Goal: Find contact information: Find contact information

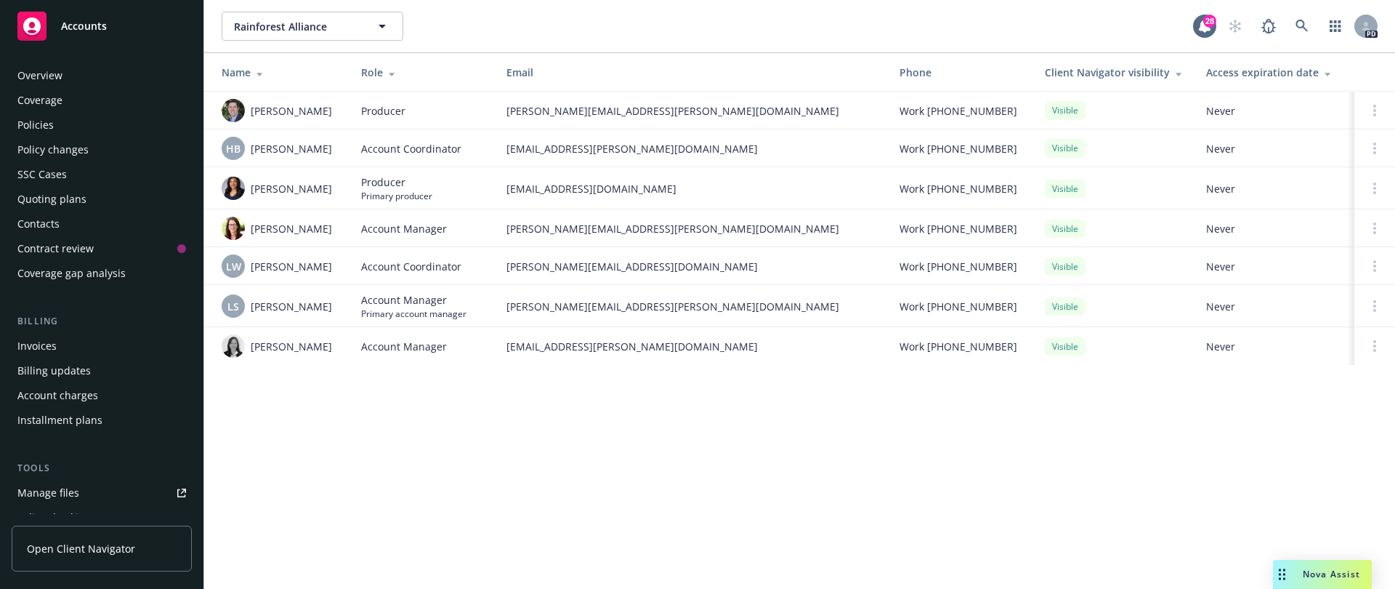
scroll to position [358, 0]
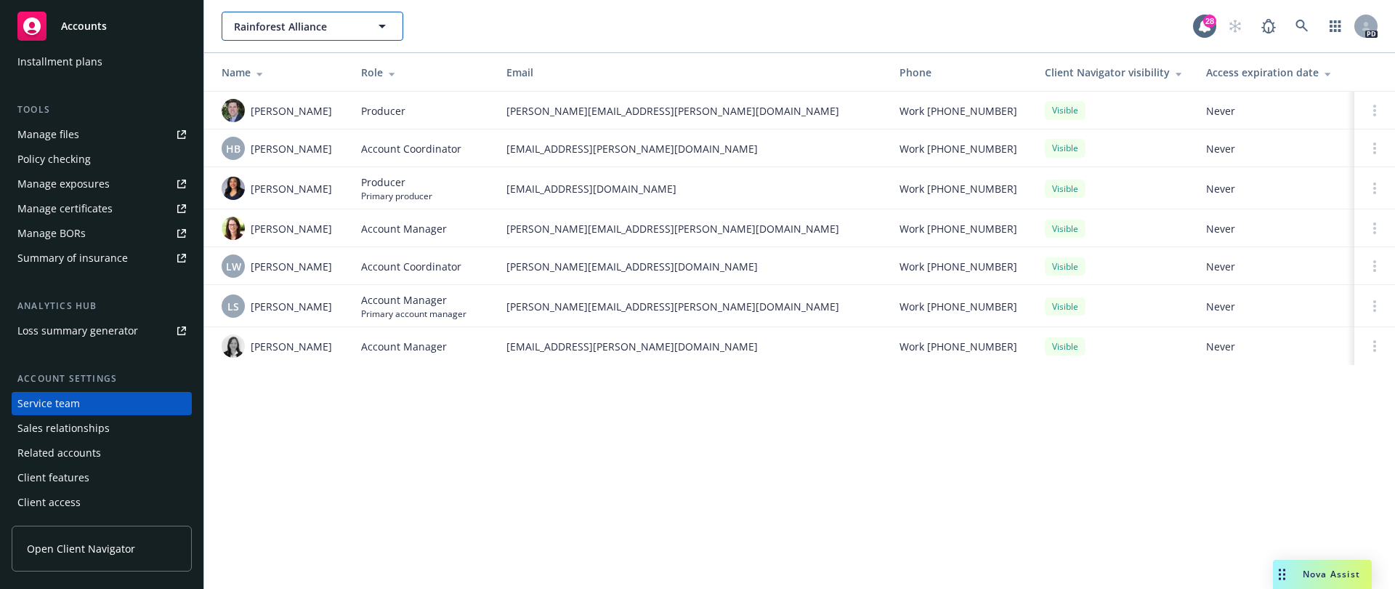
click at [309, 28] on span "Rainforest Alliance" at bounding box center [297, 26] width 126 height 15
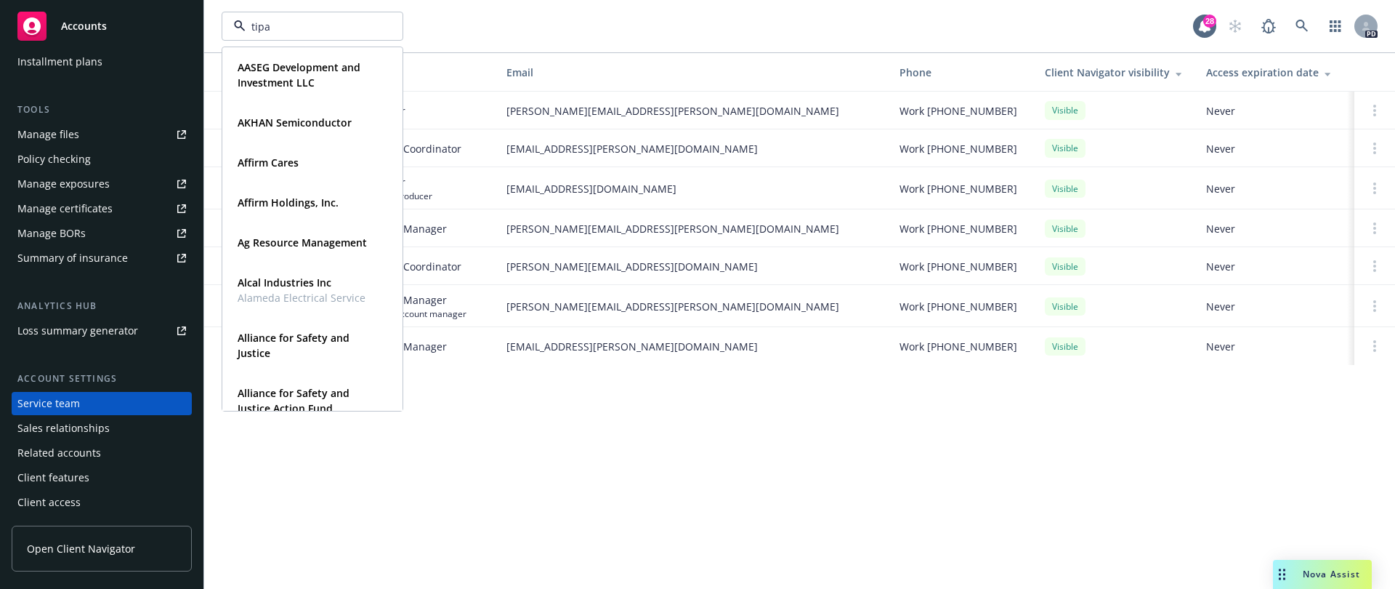
type input "tipal"
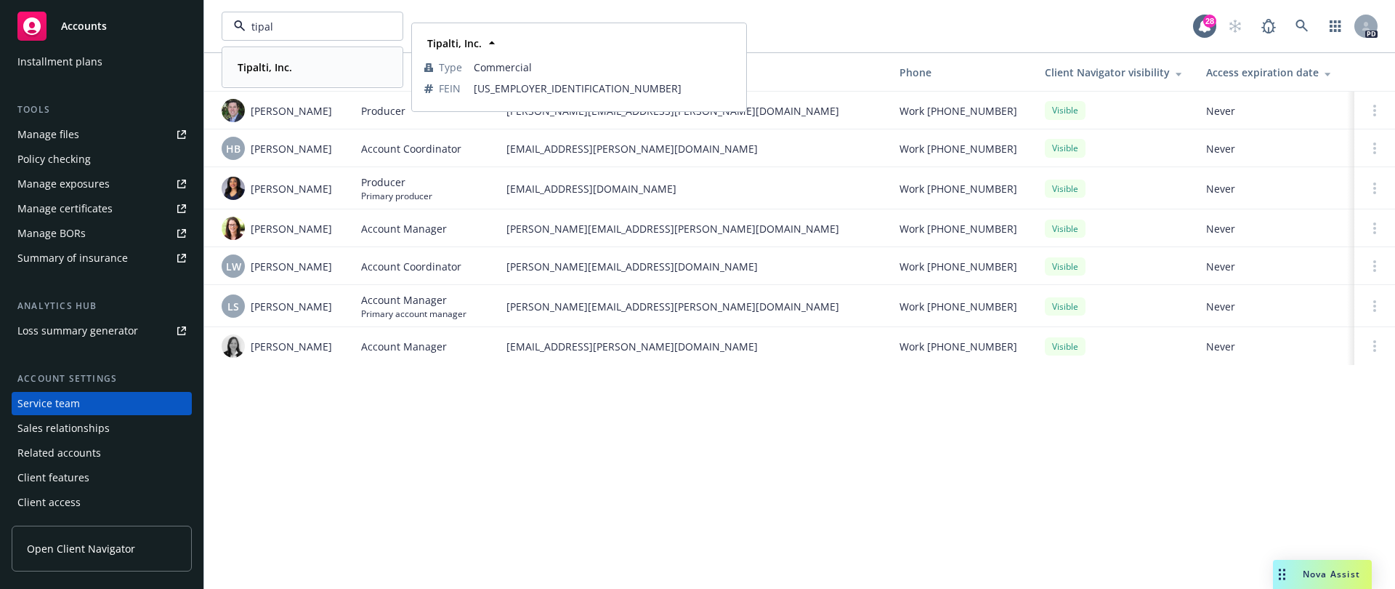
click at [264, 59] on div "Tipalti, Inc." at bounding box center [263, 67] width 63 height 21
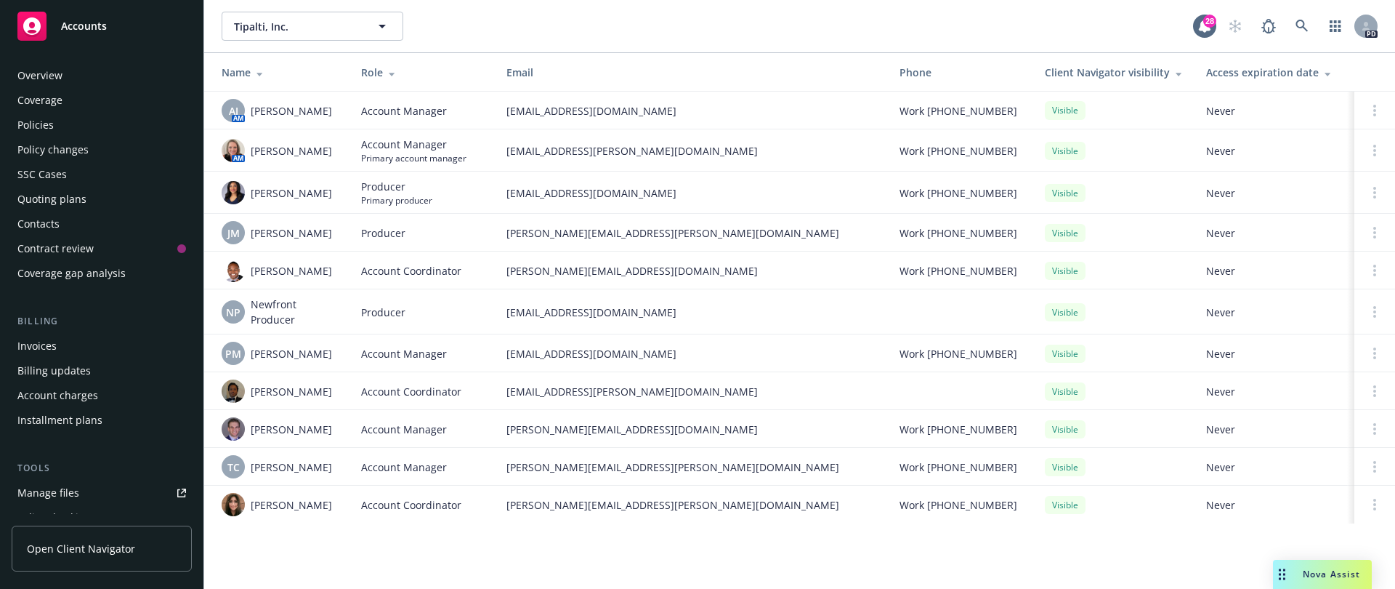
click at [62, 227] on div "Contacts" at bounding box center [101, 223] width 169 height 23
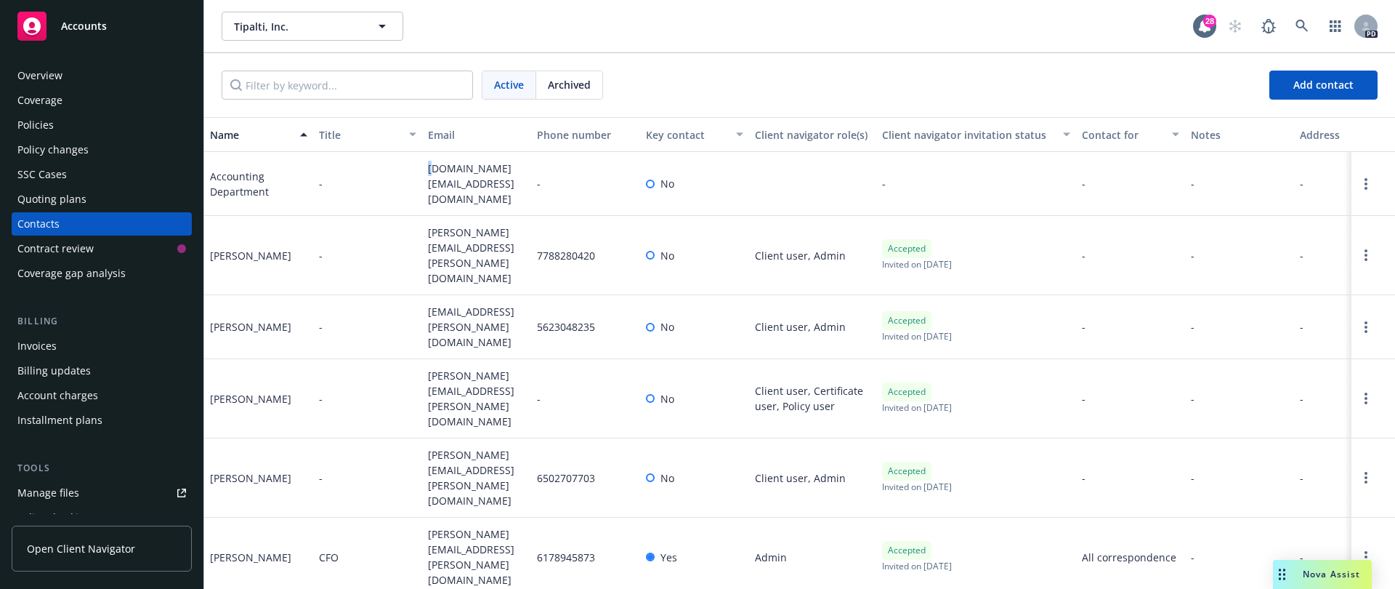
click at [429, 175] on span "[DOMAIN_NAME][EMAIL_ADDRESS][DOMAIN_NAME]" at bounding box center [476, 184] width 97 height 46
click at [517, 181] on div "[DOMAIN_NAME][EMAIL_ADDRESS][DOMAIN_NAME]" at bounding box center [476, 184] width 109 height 64
drag, startPoint x: 516, startPoint y: 181, endPoint x: 432, endPoint y: 181, distance: 83.6
click at [432, 181] on div "[DOMAIN_NAME][EMAIL_ADDRESS][DOMAIN_NAME]" at bounding box center [476, 184] width 109 height 64
click at [429, 181] on span "[DOMAIN_NAME][EMAIL_ADDRESS][DOMAIN_NAME]" at bounding box center [476, 184] width 97 height 46
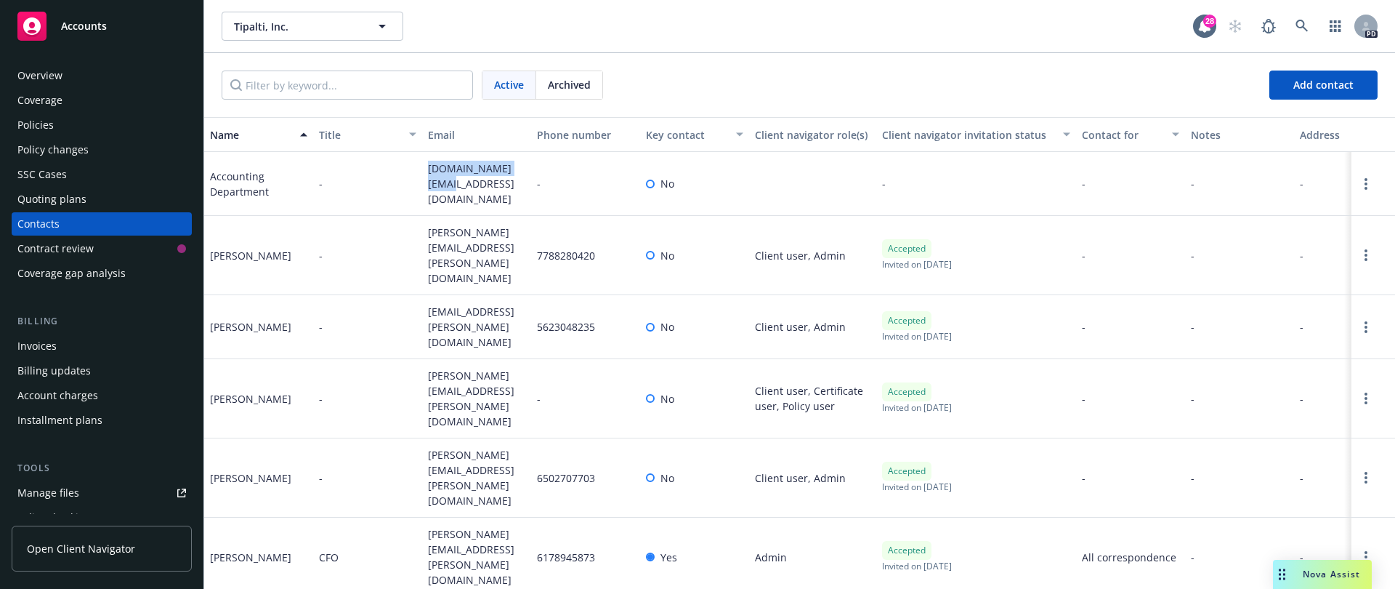
copy span "[DOMAIN_NAME][EMAIL_ADDRESS][DOMAIN_NAME]"
drag, startPoint x: 469, startPoint y: 248, endPoint x: 428, endPoint y: 231, distance: 44.3
click at [428, 231] on span "[PERSON_NAME][EMAIL_ADDRESS][PERSON_NAME][DOMAIN_NAME]" at bounding box center [476, 255] width 97 height 61
copy span "[PERSON_NAME][EMAIL_ADDRESS][PERSON_NAME][DOMAIN_NAME]"
drag, startPoint x: 441, startPoint y: 304, endPoint x: 419, endPoint y: 288, distance: 27.0
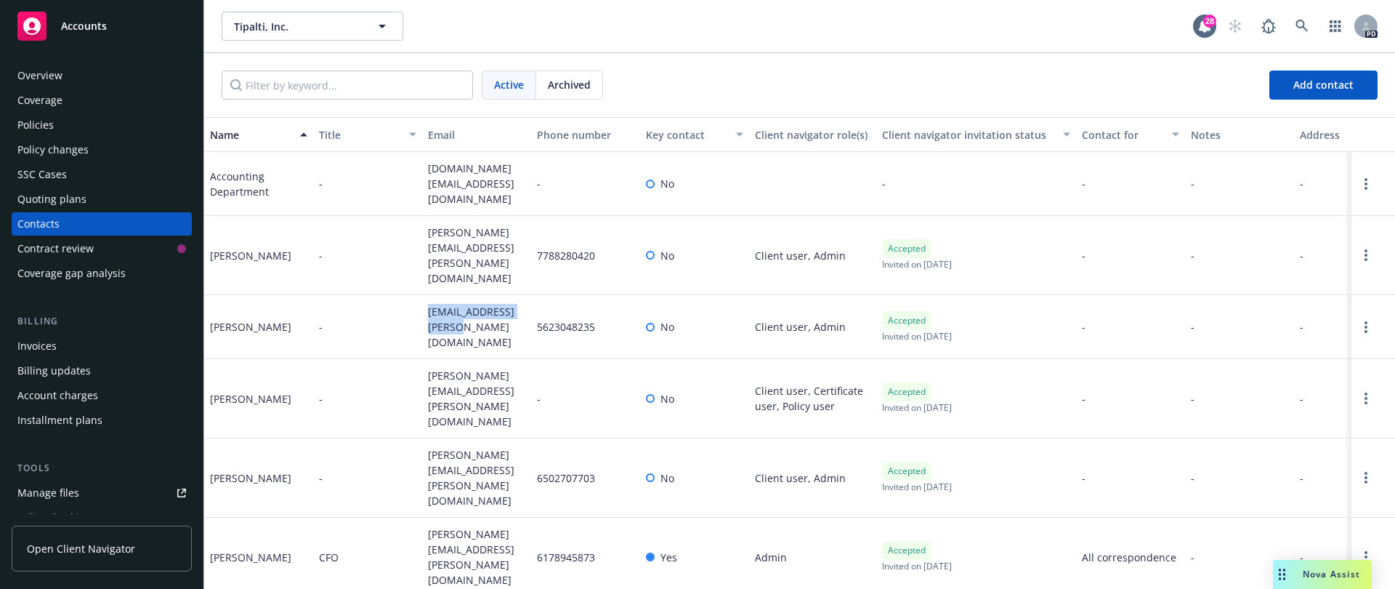
click at [419, 295] on div "Joys [PERSON_NAME] - [EMAIL_ADDRESS][PERSON_NAME][DOMAIN_NAME] 5623048235 No Cl…" at bounding box center [799, 327] width 1191 height 64
copy div "[EMAIL_ADDRESS][PERSON_NAME][DOMAIN_NAME]"
drag, startPoint x: 461, startPoint y: 363, endPoint x: 429, endPoint y: 347, distance: 34.8
click at [429, 368] on span "[PERSON_NAME][EMAIL_ADDRESS][PERSON_NAME][DOMAIN_NAME]" at bounding box center [476, 398] width 97 height 61
copy span "[PERSON_NAME][EMAIL_ADDRESS][PERSON_NAME][DOMAIN_NAME]"
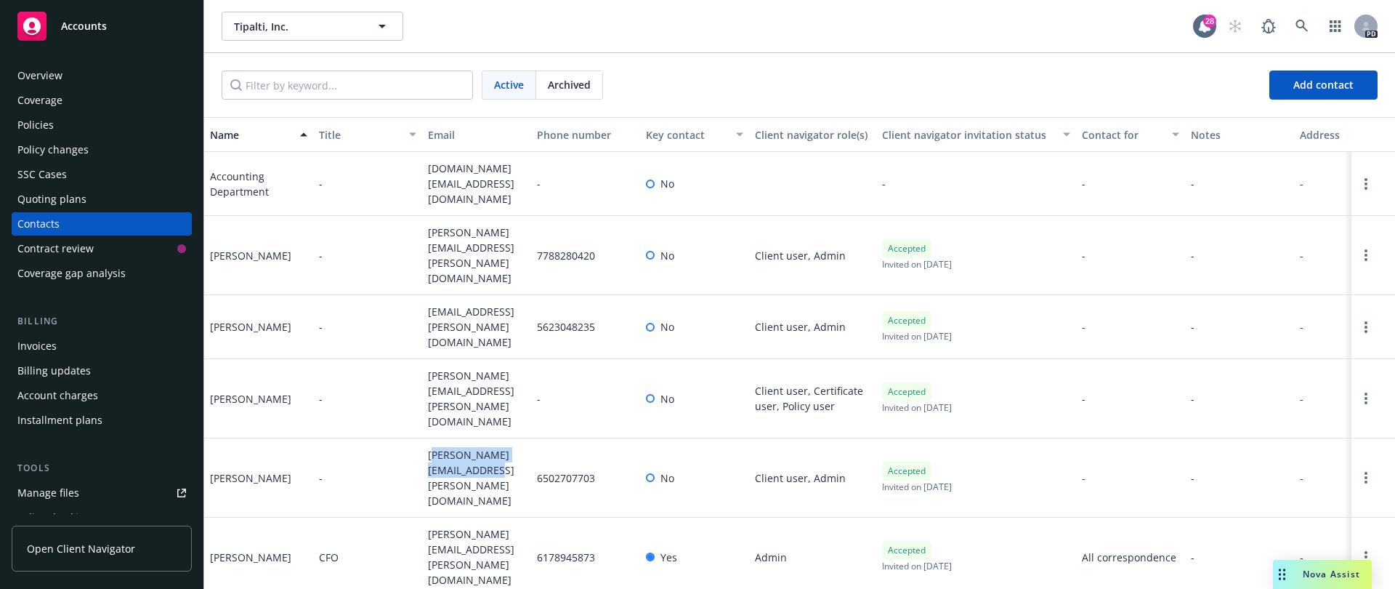
drag, startPoint x: 479, startPoint y: 424, endPoint x: 428, endPoint y: 406, distance: 53.8
click at [428, 447] on span "[PERSON_NAME][EMAIL_ADDRESS][PERSON_NAME][DOMAIN_NAME]" at bounding box center [476, 477] width 97 height 61
copy span "[PERSON_NAME][EMAIL_ADDRESS][PERSON_NAME][DOMAIN_NAME]"
drag, startPoint x: 452, startPoint y: 472, endPoint x: 450, endPoint y: 463, distance: 9.0
click at [427, 517] on div "[PERSON_NAME][EMAIL_ADDRESS][PERSON_NAME][DOMAIN_NAME]" at bounding box center [476, 556] width 109 height 79
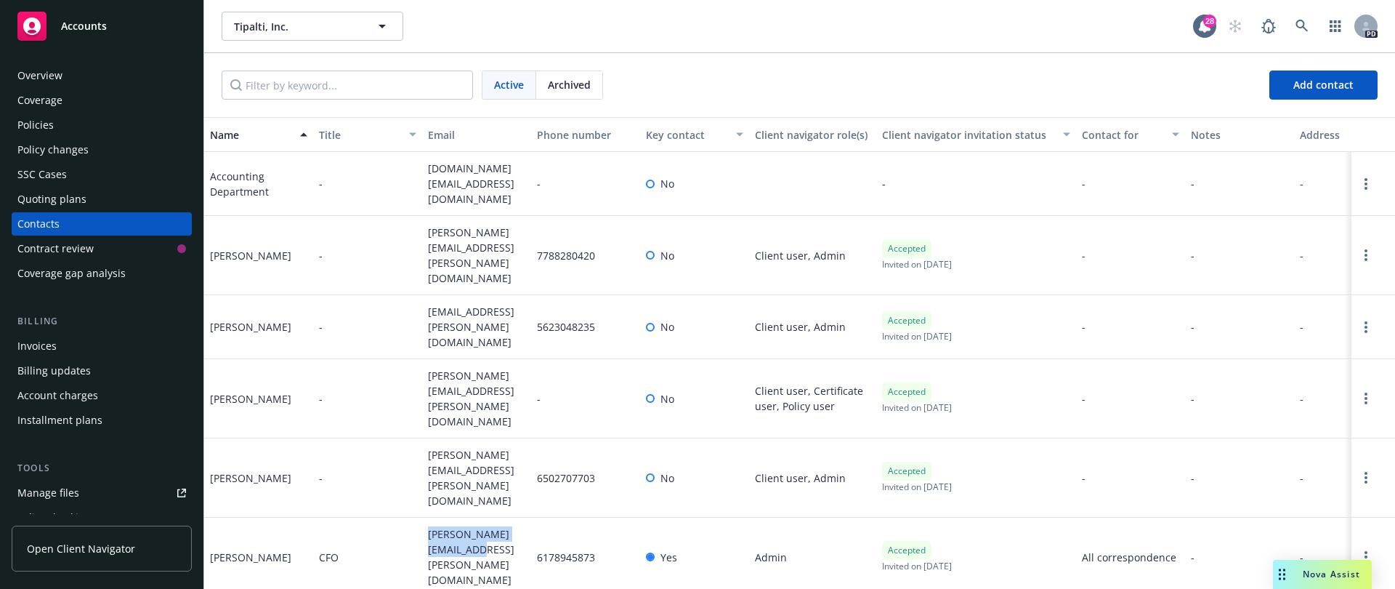
copy span "[PERSON_NAME][EMAIL_ADDRESS][PERSON_NAME][DOMAIN_NAME]"
click at [86, 76] on div "Overview" at bounding box center [101, 75] width 169 height 23
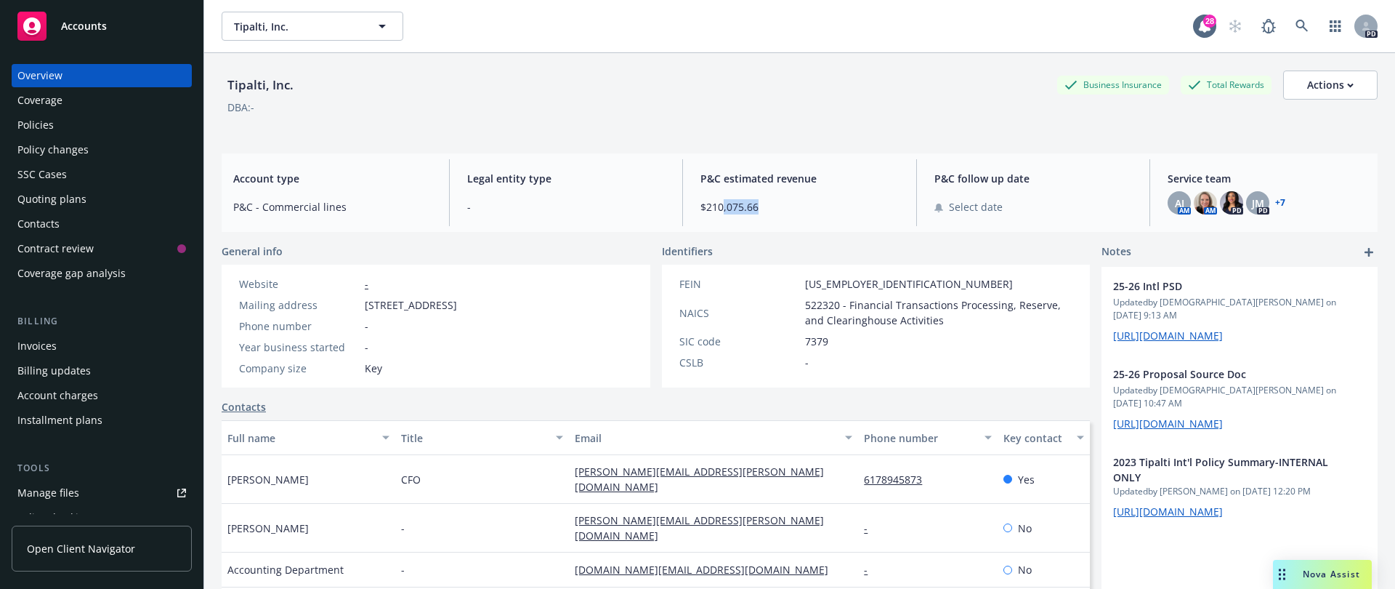
drag, startPoint x: 761, startPoint y: 214, endPoint x: 661, endPoint y: 207, distance: 99.8
click at [671, 205] on div "Account type P&C - Commercial lines Legal entity type - P&C estimated revenue $…" at bounding box center [800, 192] width 1156 height 78
